Goal: Information Seeking & Learning: Check status

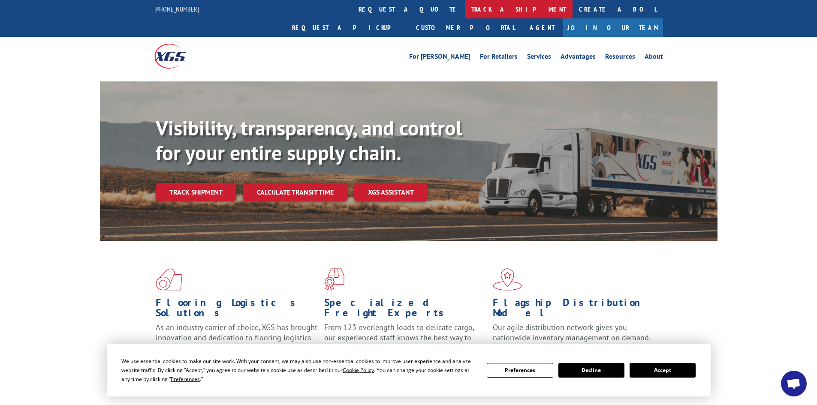
click at [465, 5] on link "track a shipment" at bounding box center [519, 9] width 108 height 18
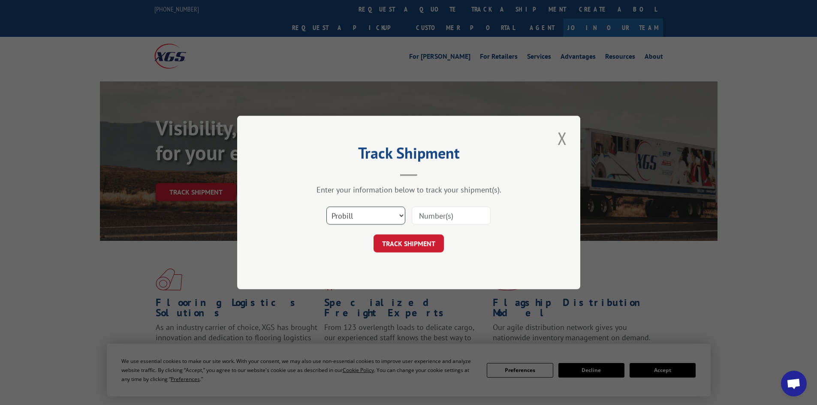
click at [401, 214] on select "Select category... Probill BOL PO" at bounding box center [365, 216] width 79 height 18
select select "bol"
click at [326, 207] on select "Select category... Probill BOL PO" at bounding box center [365, 216] width 79 height 18
click at [429, 217] on input at bounding box center [451, 216] width 79 height 18
paste input "4863523"
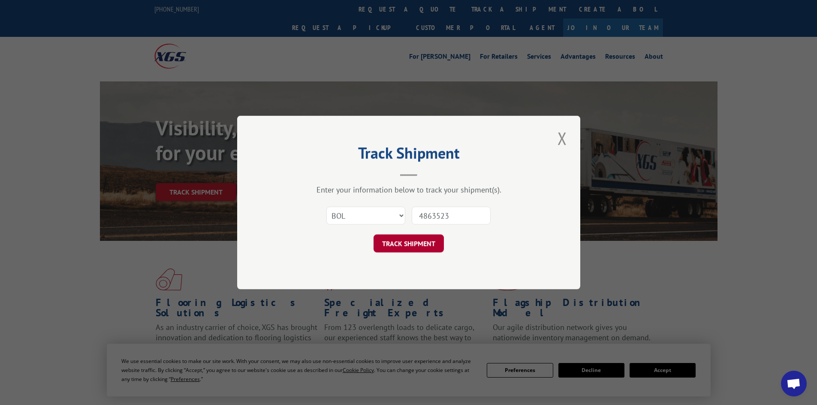
type input "4863523"
click at [406, 246] on button "TRACK SHIPMENT" at bounding box center [409, 244] width 70 height 18
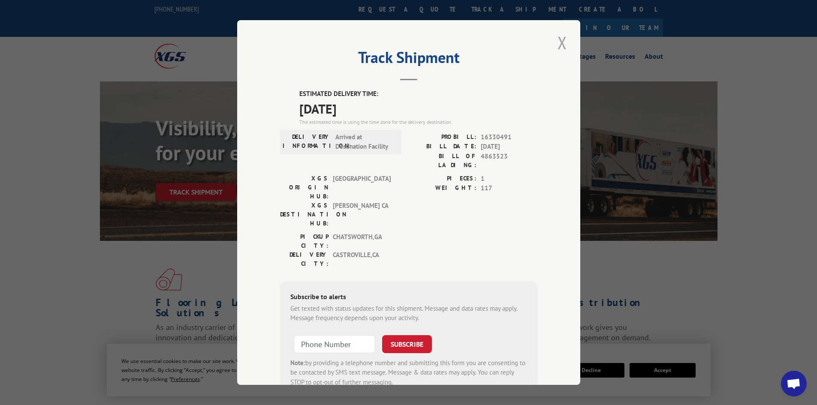
click at [561, 42] on button "Close modal" at bounding box center [562, 43] width 15 height 24
